Goal: Task Accomplishment & Management: Use online tool/utility

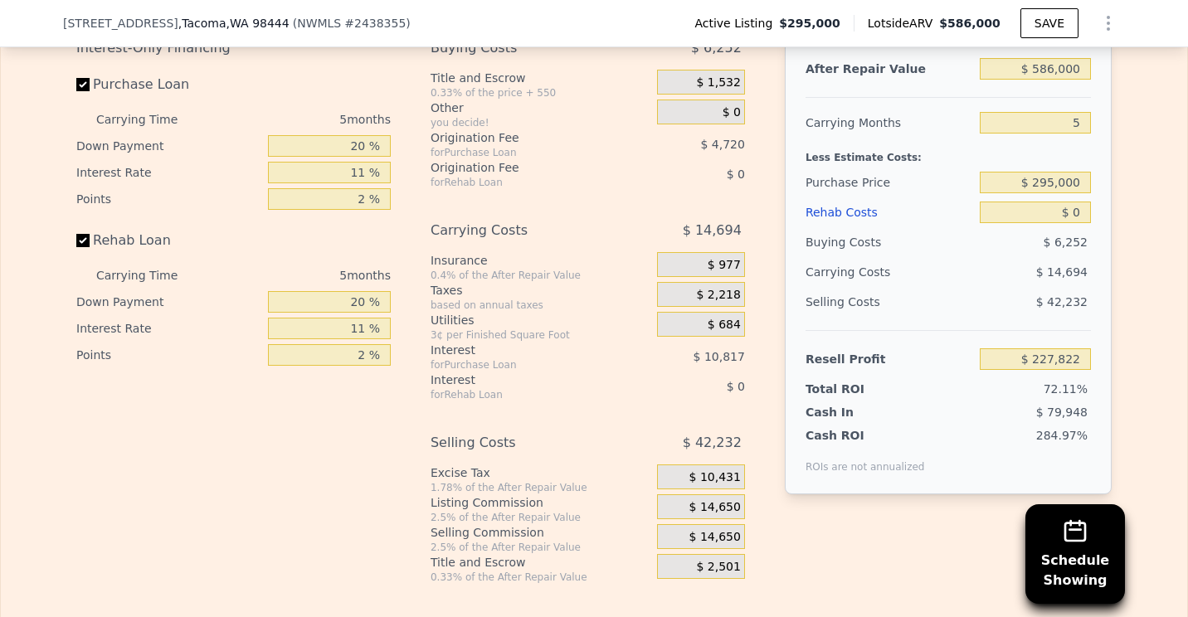
scroll to position [2733, 0]
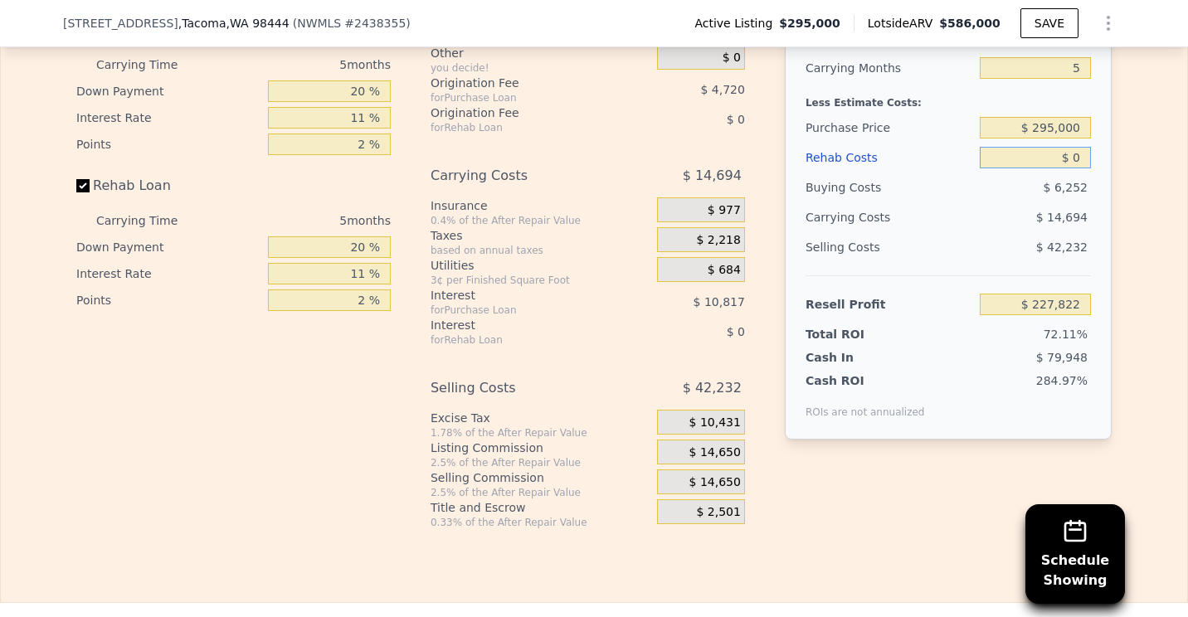
click at [1079, 167] on input "$ 0" at bounding box center [1035, 158] width 111 height 22
type input "$ 9"
type input "$ 227,813"
type input "$ 94"
type input "$ 227,721"
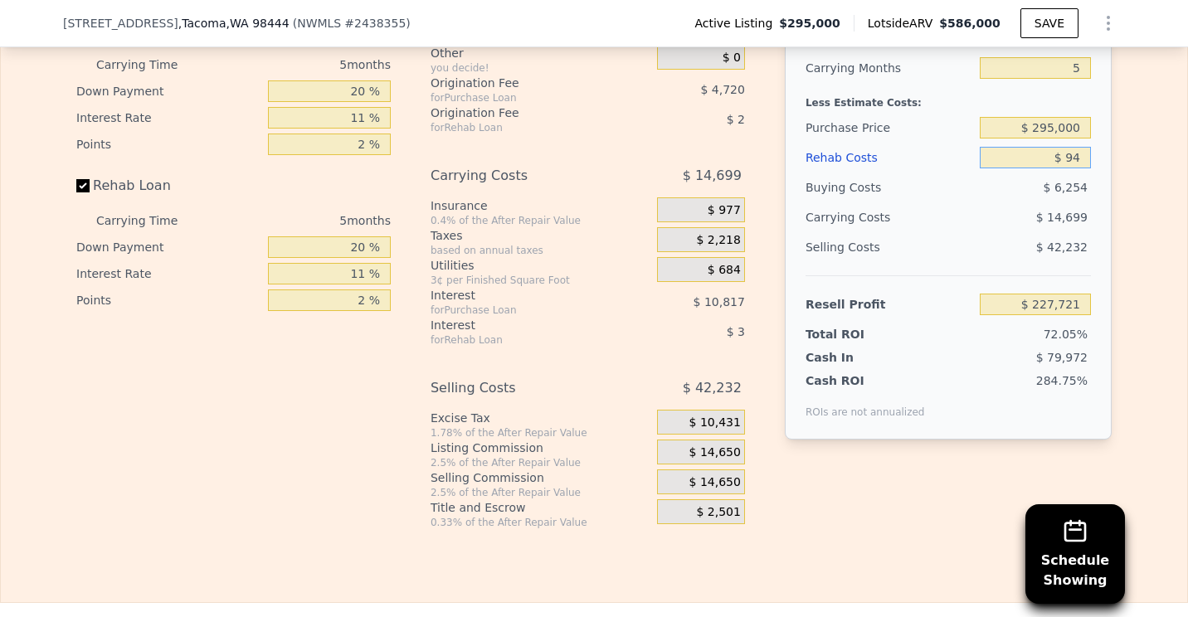
type input "$ 948"
type input "$ 226,824"
type input "$ 9,480"
type input "$ 217,840"
type input "$ 94,800"
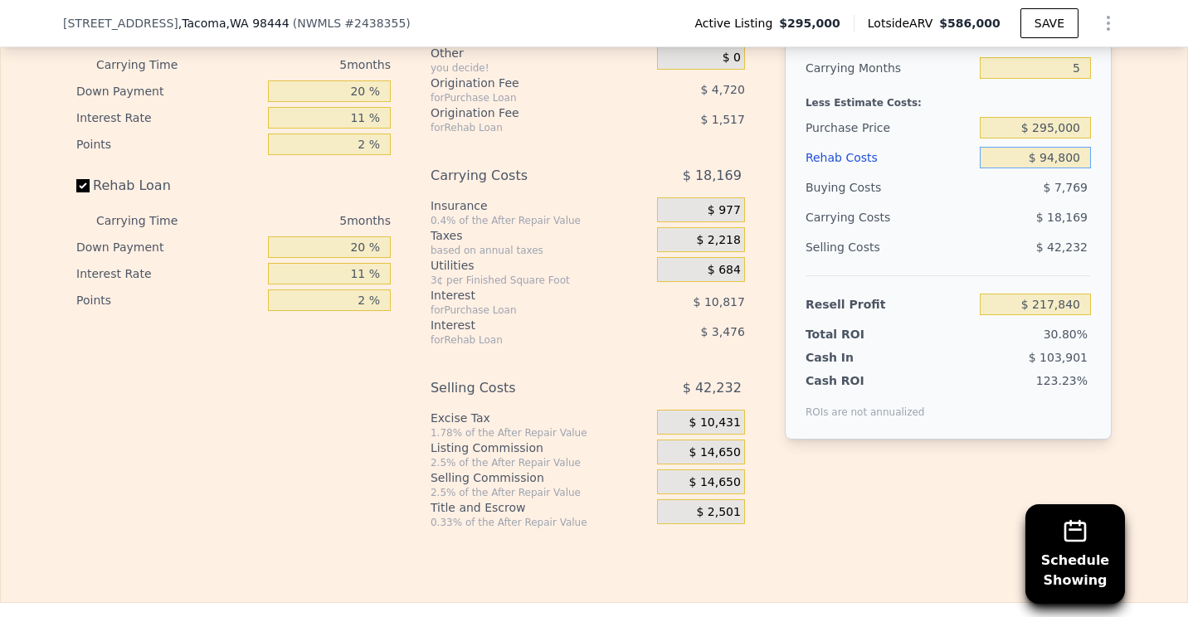
type input "$ 128,030"
type input "$ 94,800"
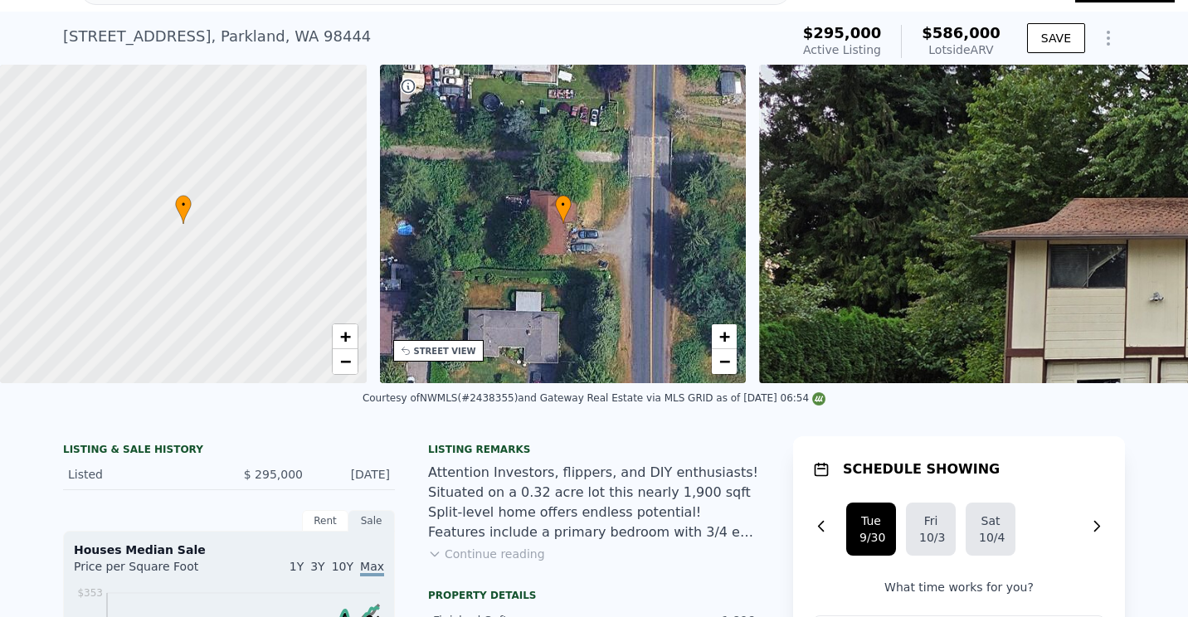
scroll to position [6, 0]
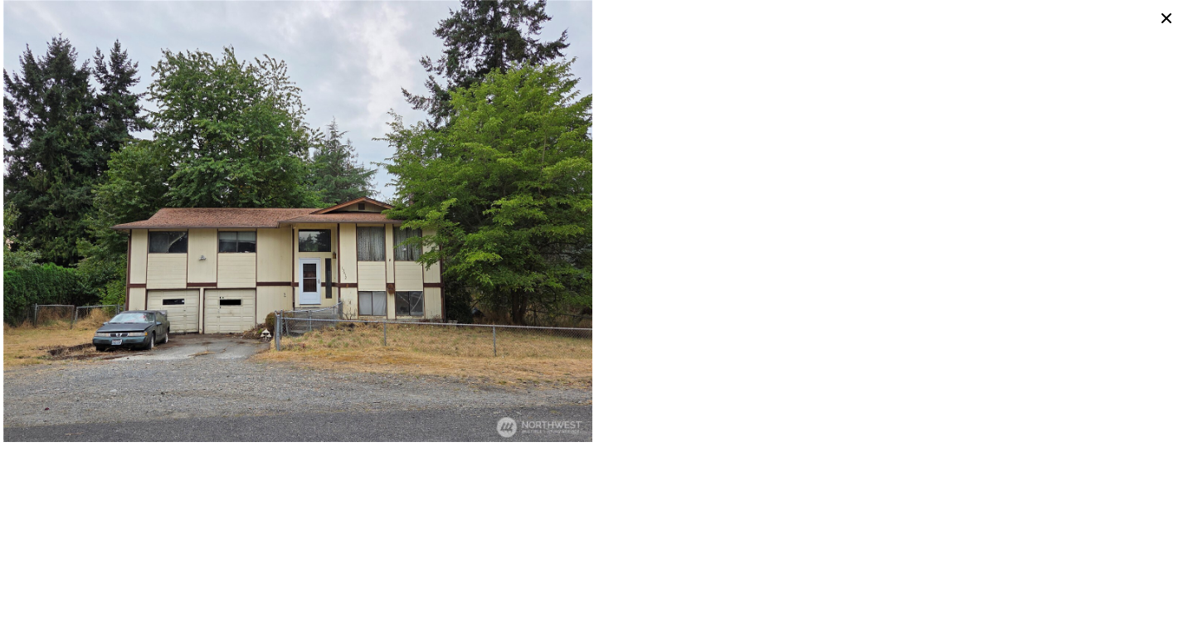
click at [323, 201] on img at bounding box center [297, 221] width 589 height 442
click at [500, 229] on img at bounding box center [297, 221] width 589 height 442
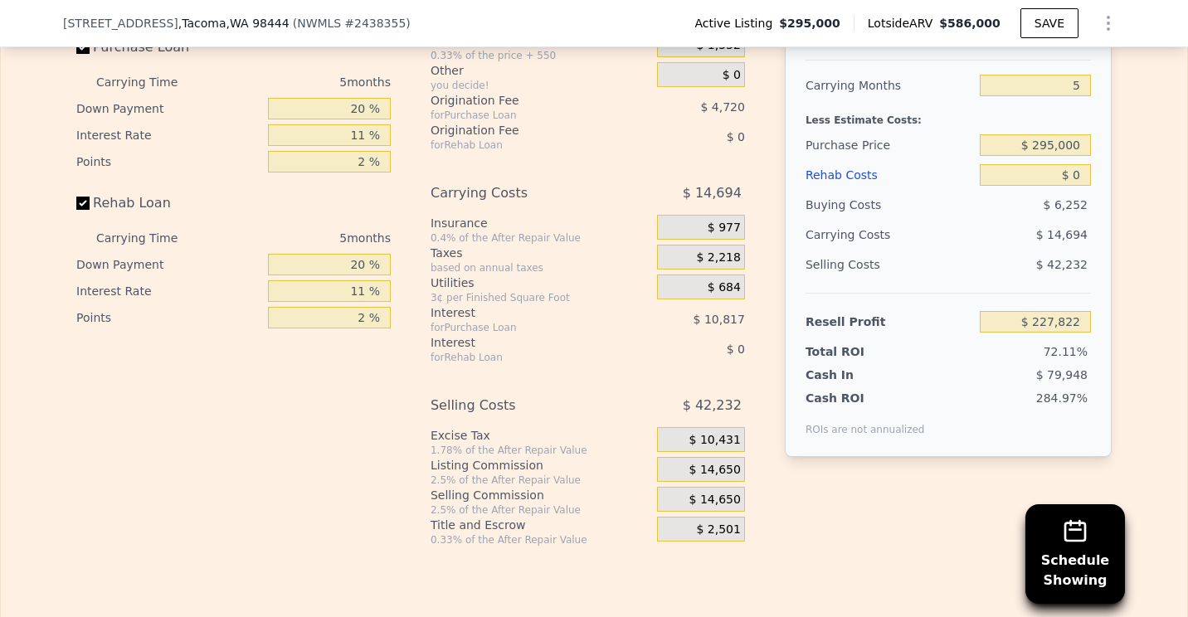
scroll to position [2733, 0]
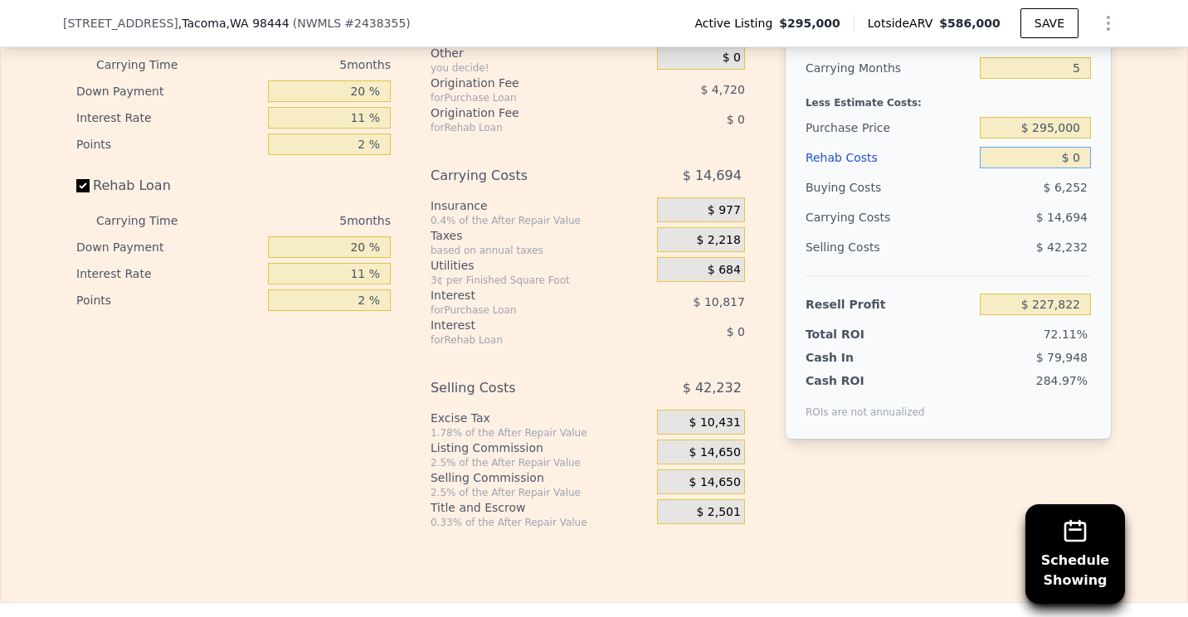
click at [1078, 168] on input "$ 0" at bounding box center [1035, 158] width 111 height 22
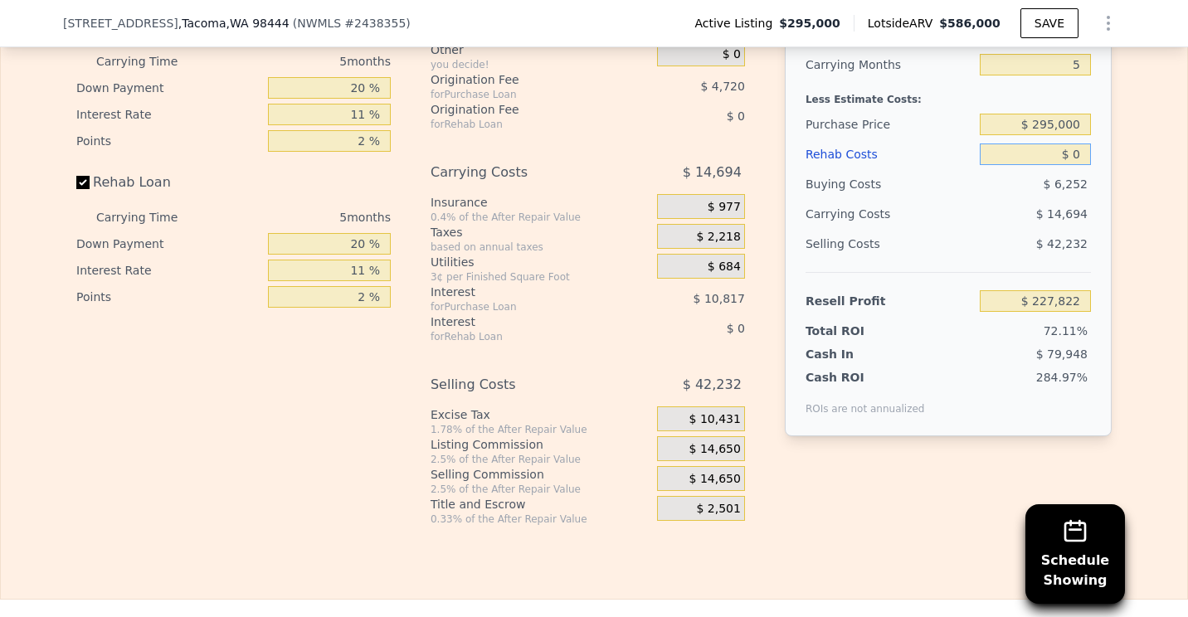
scroll to position [2738, 0]
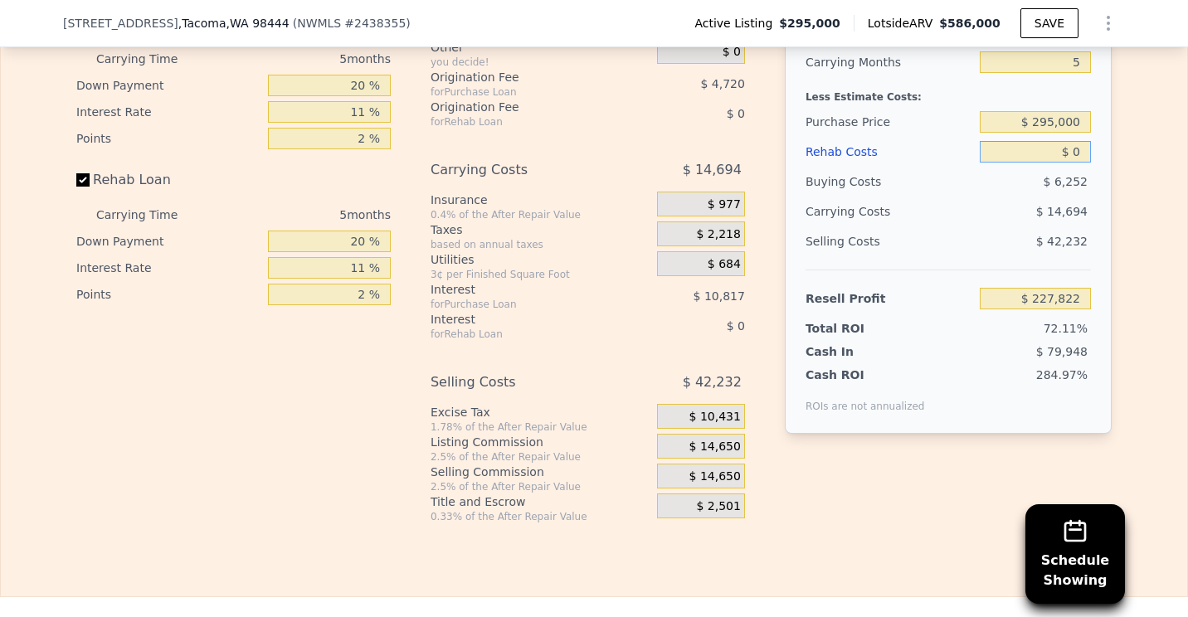
type input "$ 90"
type input "$ 227,726"
type input "$ 940"
type input "$ 226,832"
type input "$ 9,480"
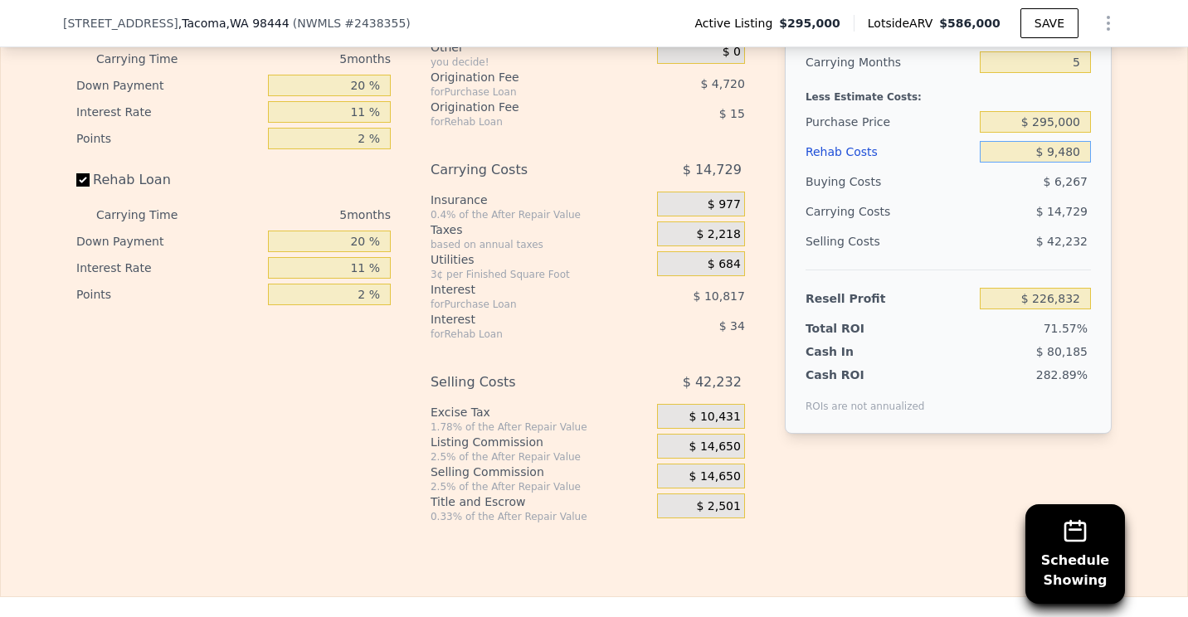
type input "$ 217,840"
type input "$ 948,000"
type input "-$ 770,106"
type input "$ 94,800"
type input "$ 128,030"
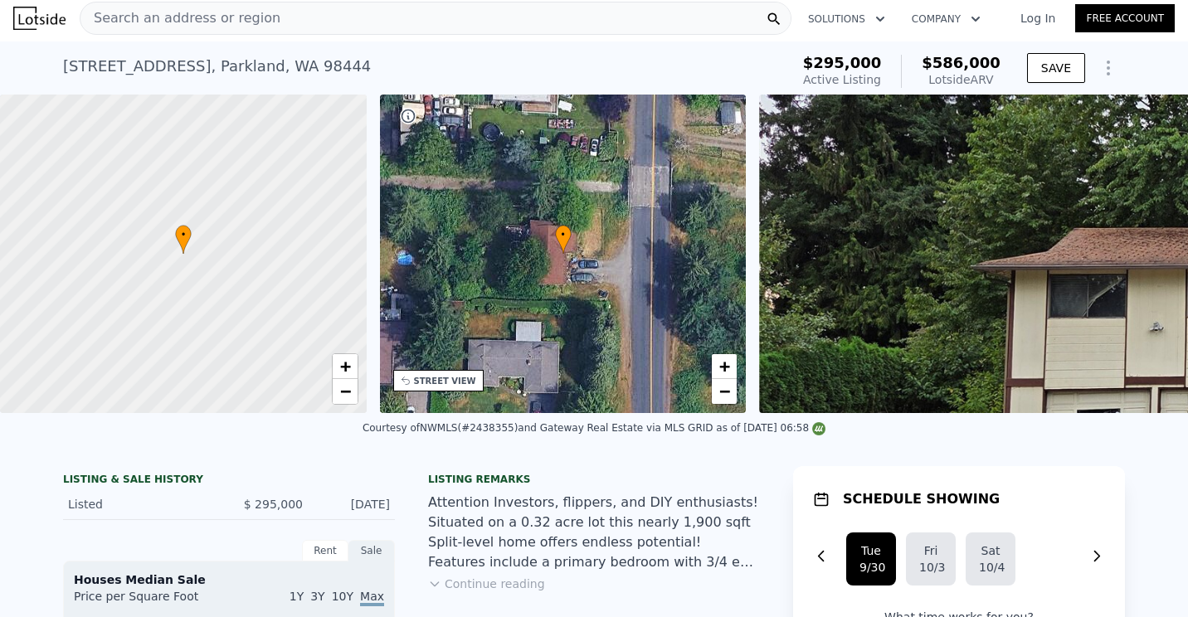
scroll to position [0, 0]
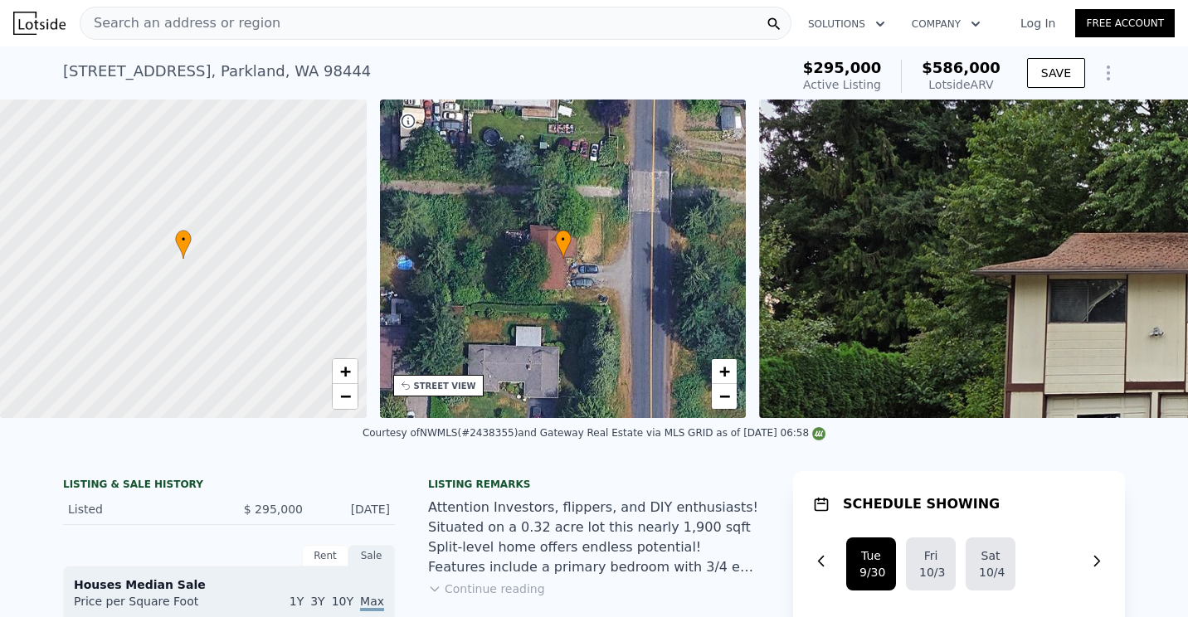
type input "$ 94,800"
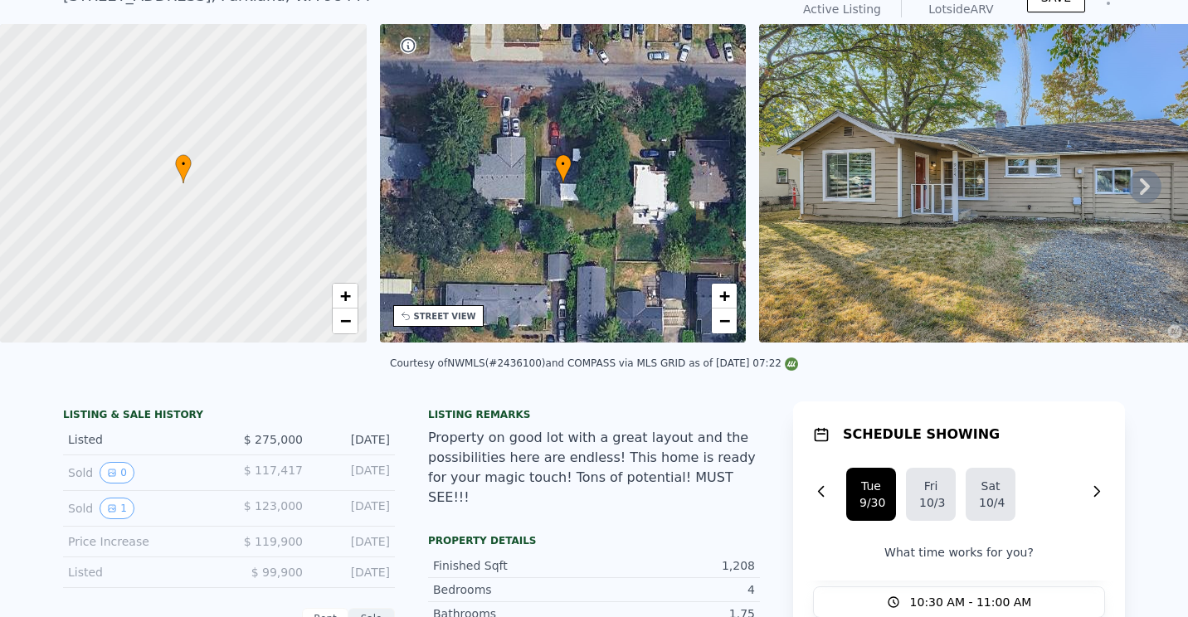
scroll to position [6, 0]
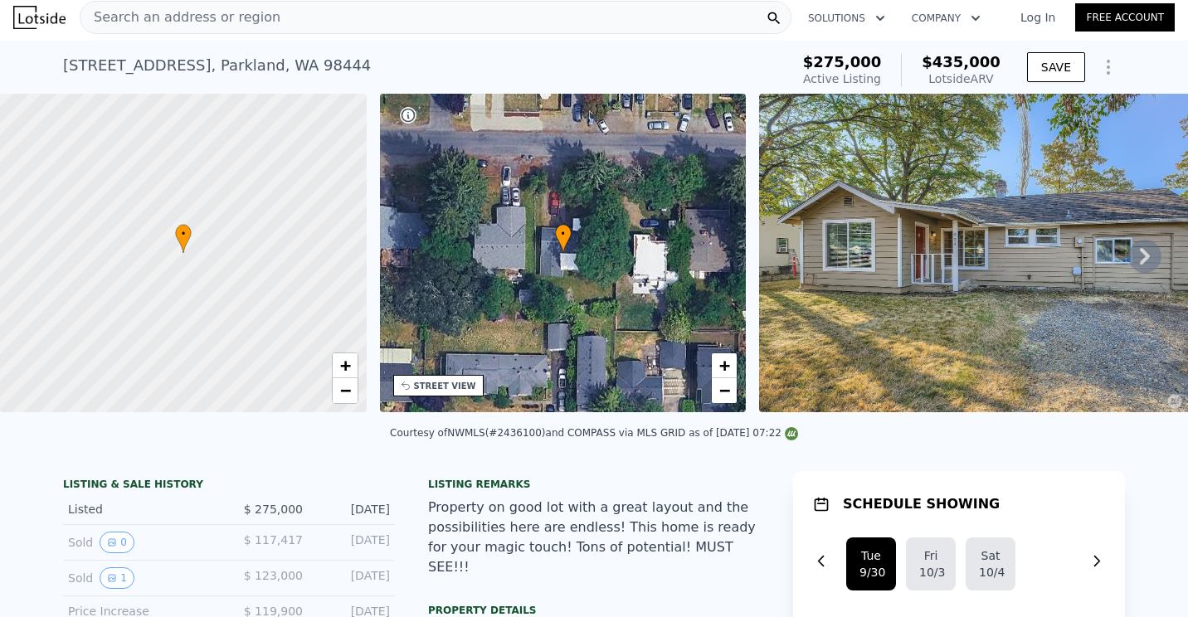
click at [304, 16] on div "Search an address or region" at bounding box center [436, 17] width 712 height 33
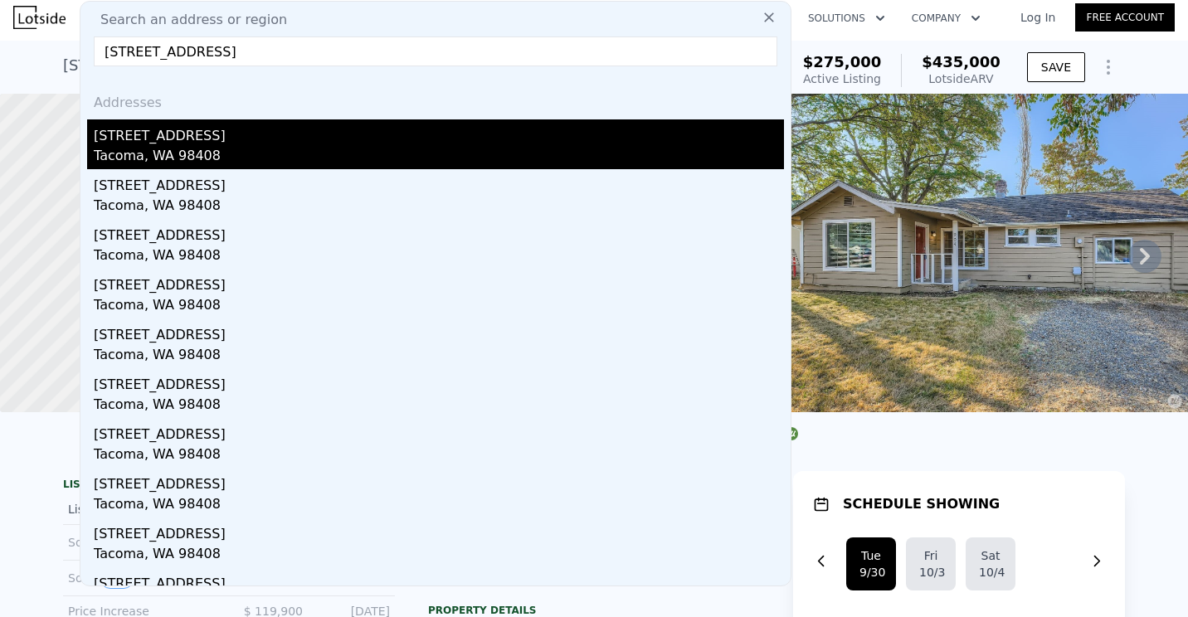
type input "4907 Park Avenue S Tacoma, WA 98408"
click at [165, 140] on div "4907 S Park Ave" at bounding box center [439, 132] width 690 height 27
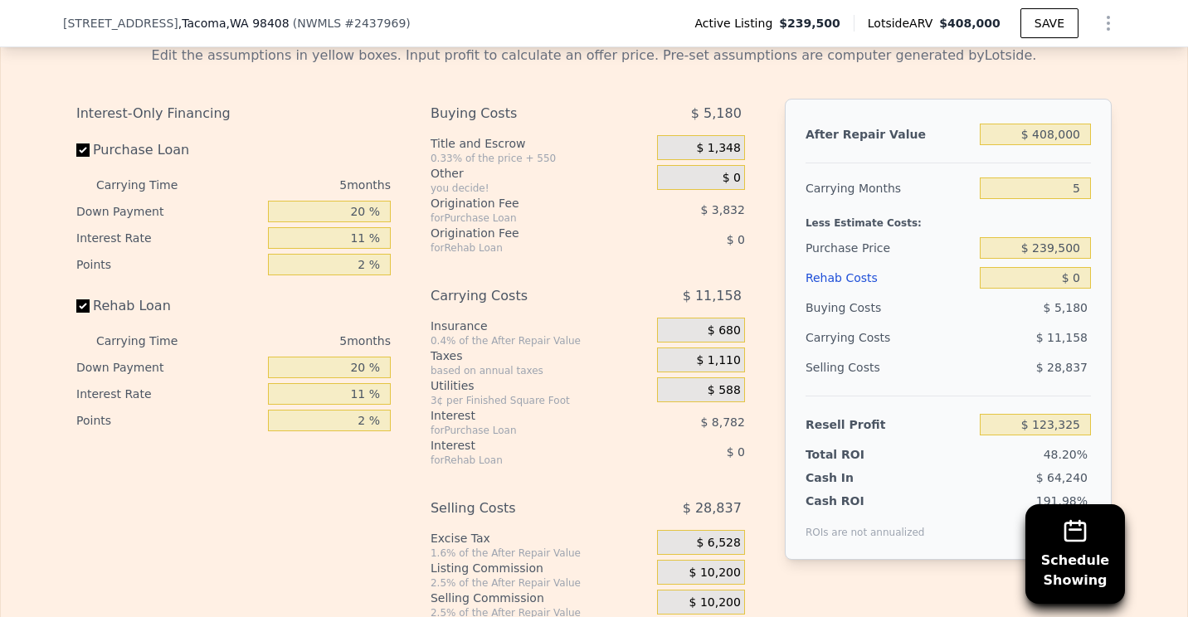
scroll to position [2650, 0]
click at [1073, 284] on input "$ 0" at bounding box center [1035, 278] width 111 height 22
type input "$ 6"
type input "$ 123,319"
type input "$ 62"
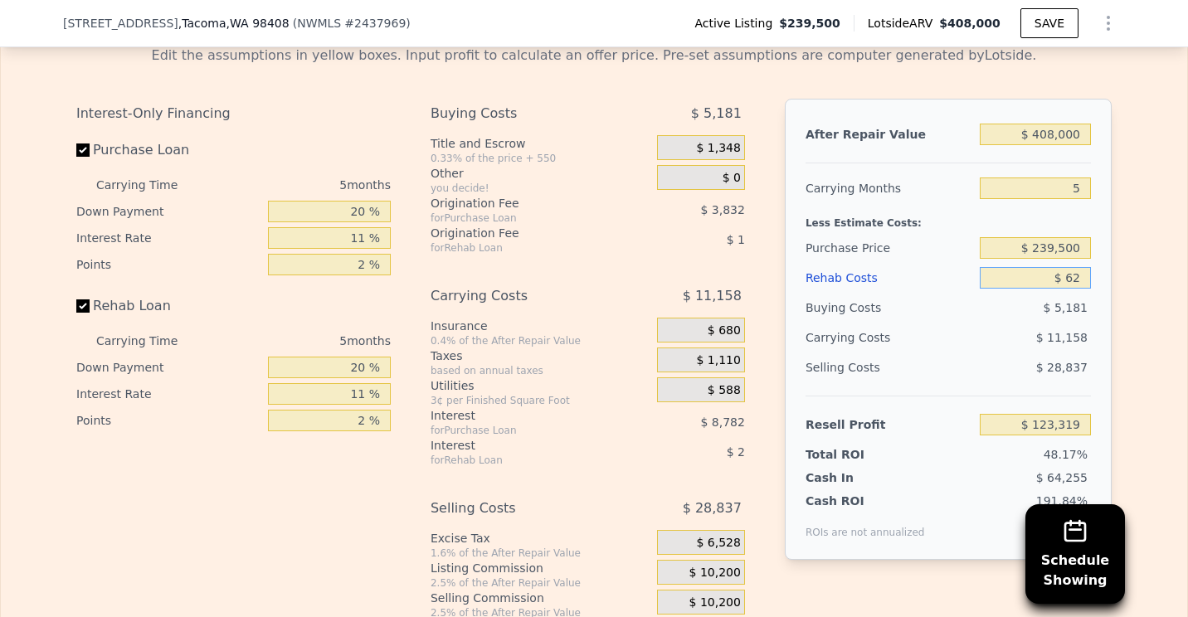
type input "$ 123,262"
type input "$ 628"
type input "$ 122,662"
type input "$ 6,280"
type input "$ 116,715"
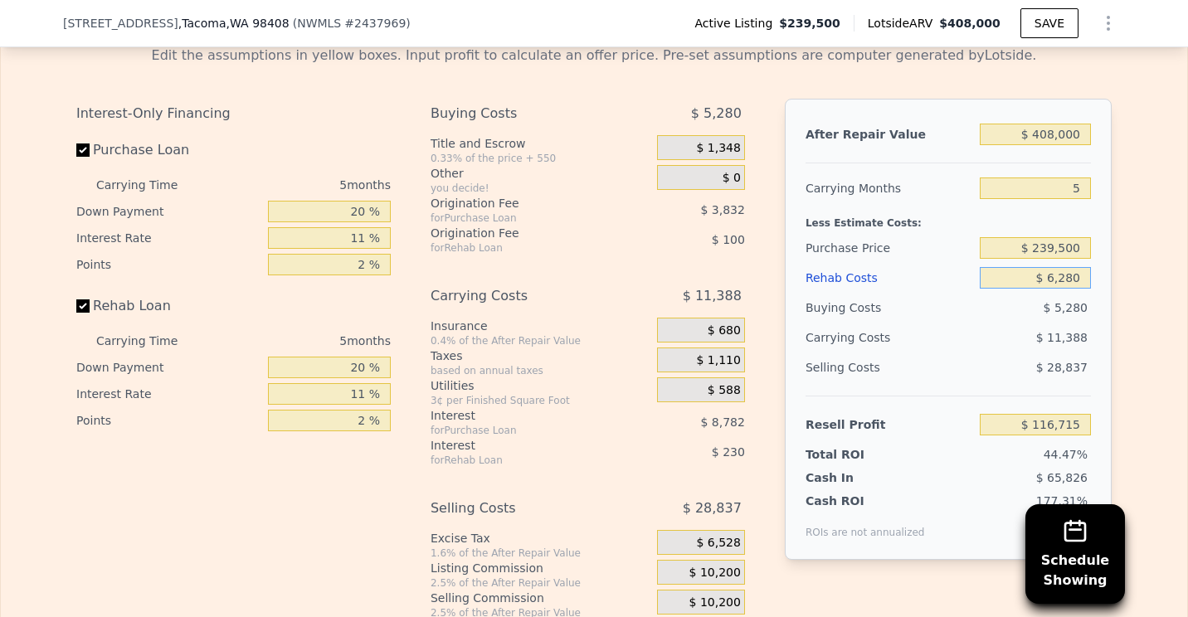
type input "$ 62,800"
type input "$ 57,215"
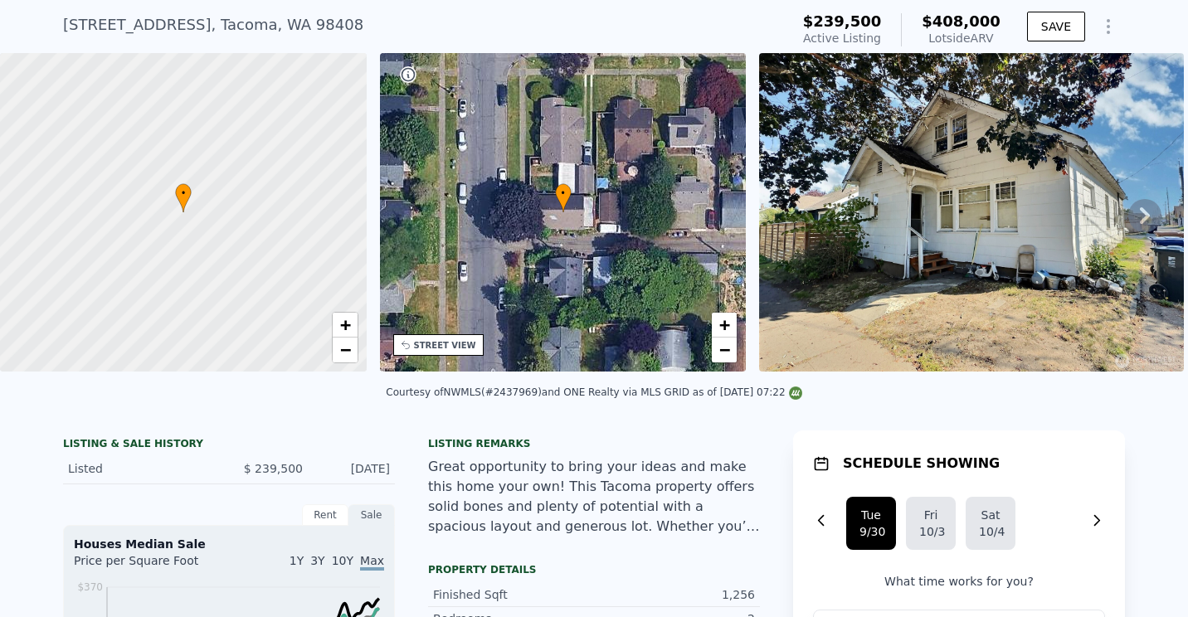
scroll to position [0, 0]
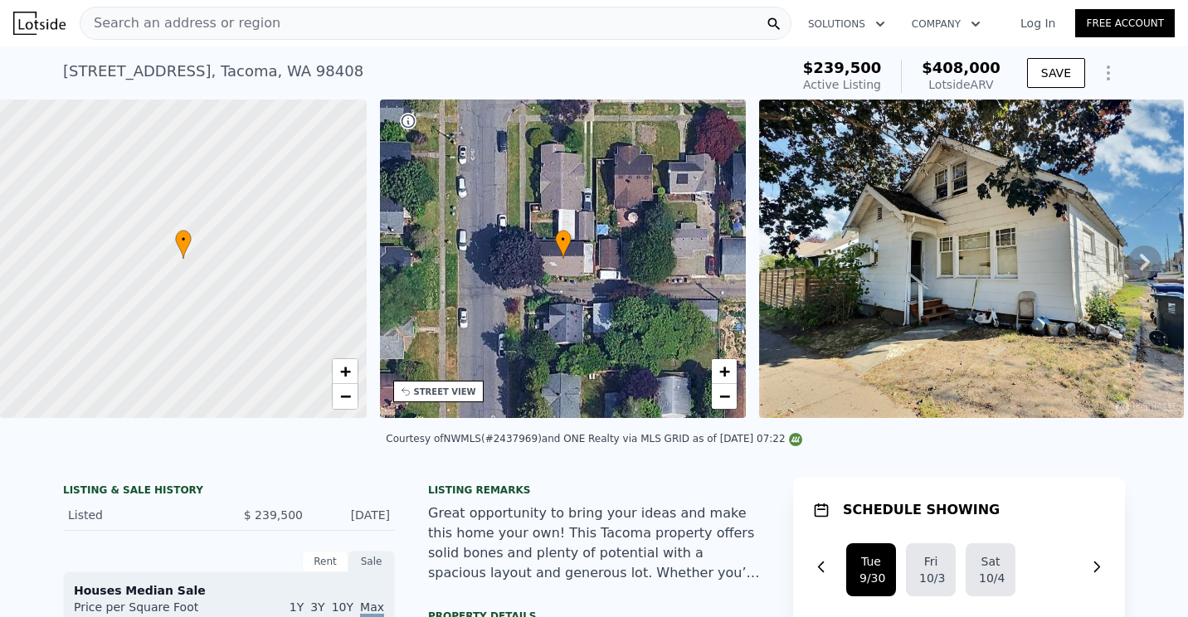
type input "$ 62,800"
click at [315, 27] on div "Search an address or region" at bounding box center [436, 23] width 712 height 33
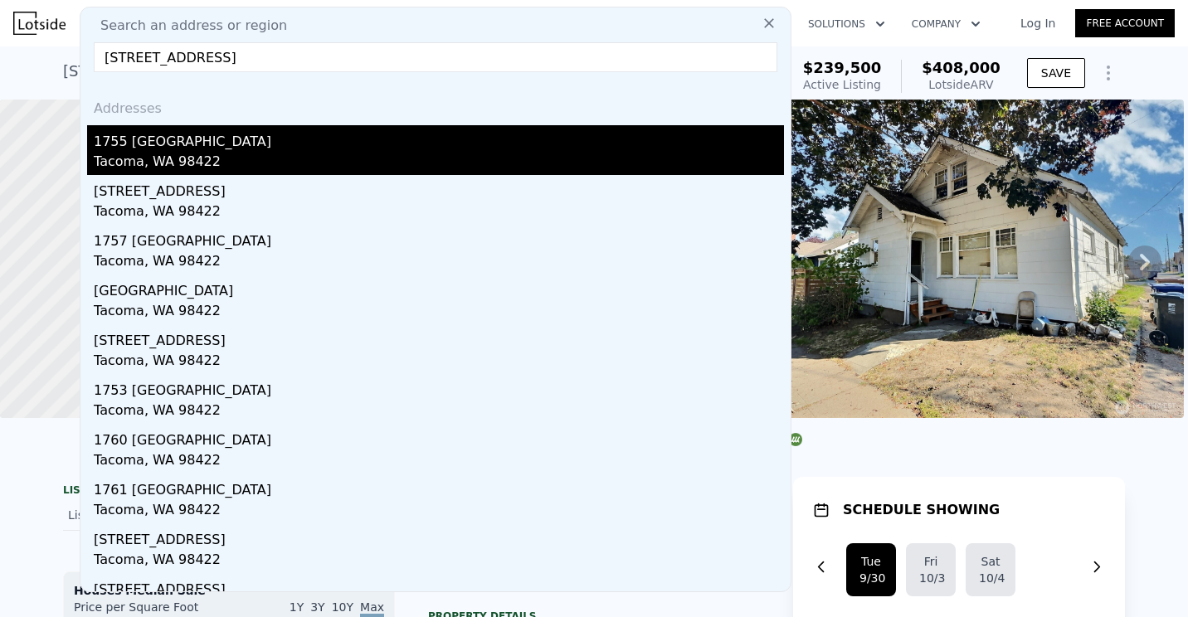
type input "1755 57th Street NE Tacoma, WA 98422"
click at [184, 154] on div "Tacoma, WA 98422" at bounding box center [439, 163] width 690 height 23
